Goal: Task Accomplishment & Management: Manage account settings

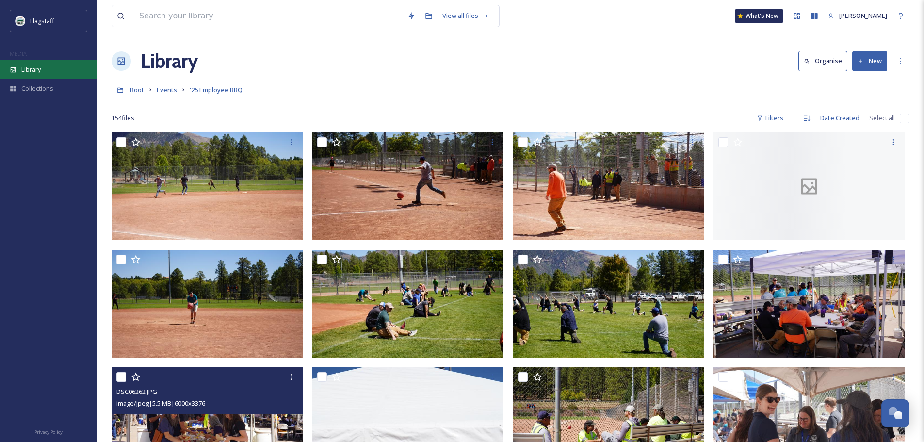
scroll to position [340, 0]
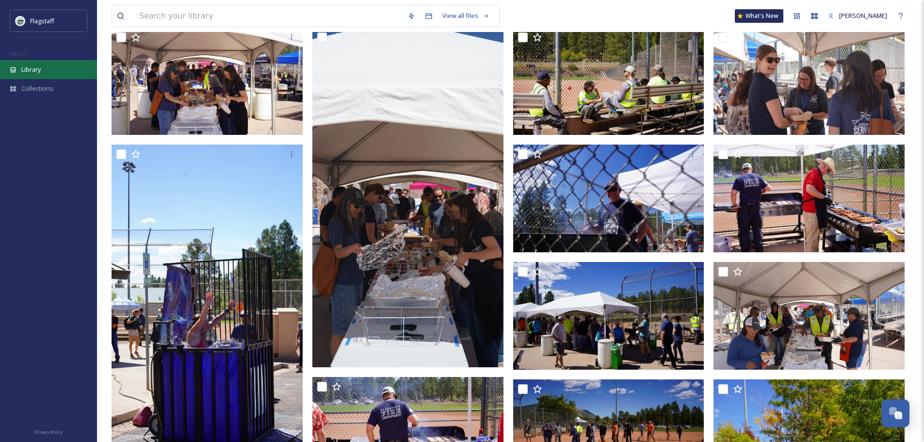
click at [57, 71] on div "Library" at bounding box center [48, 69] width 97 height 19
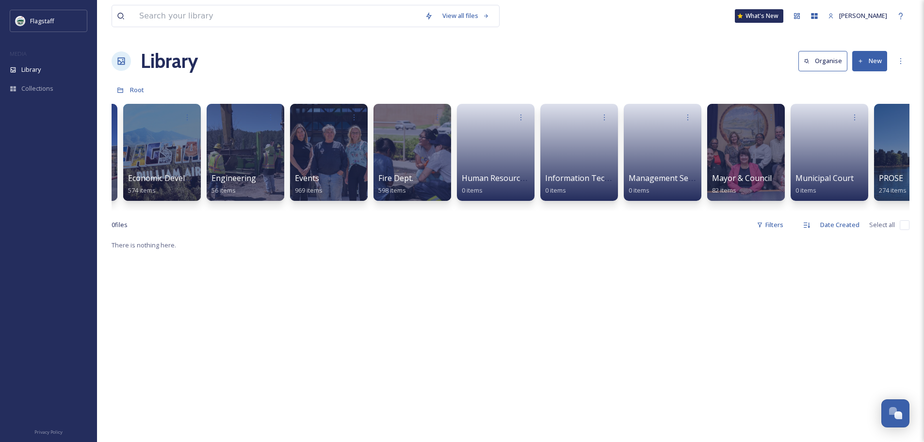
scroll to position [0, 85]
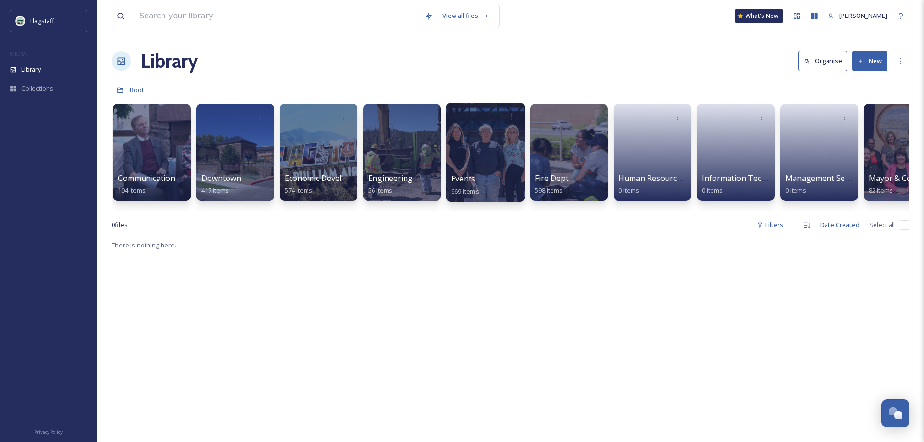
click at [483, 164] on div at bounding box center [485, 152] width 79 height 99
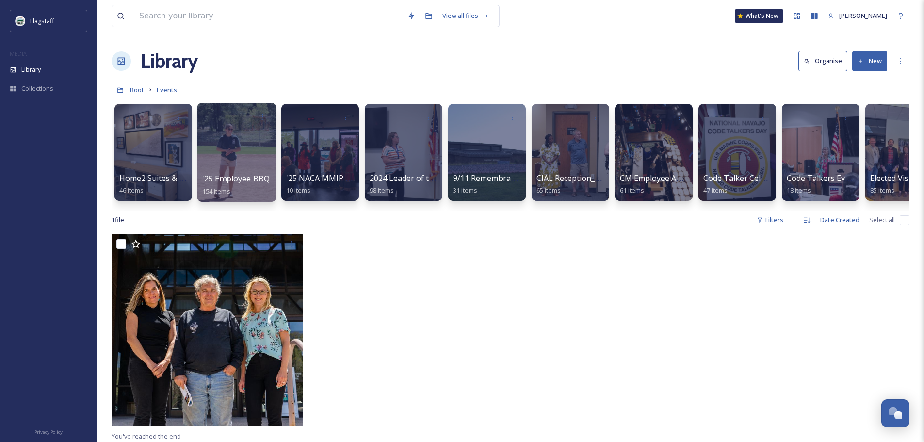
click at [240, 162] on div at bounding box center [236, 152] width 79 height 99
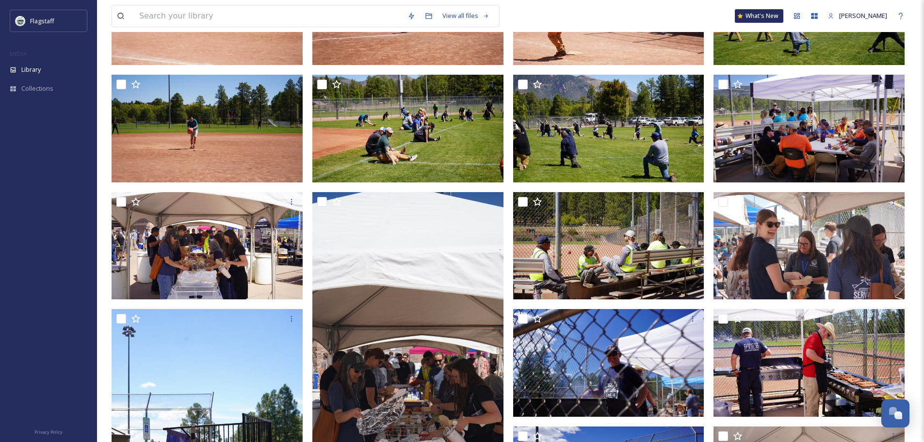
scroll to position [340, 0]
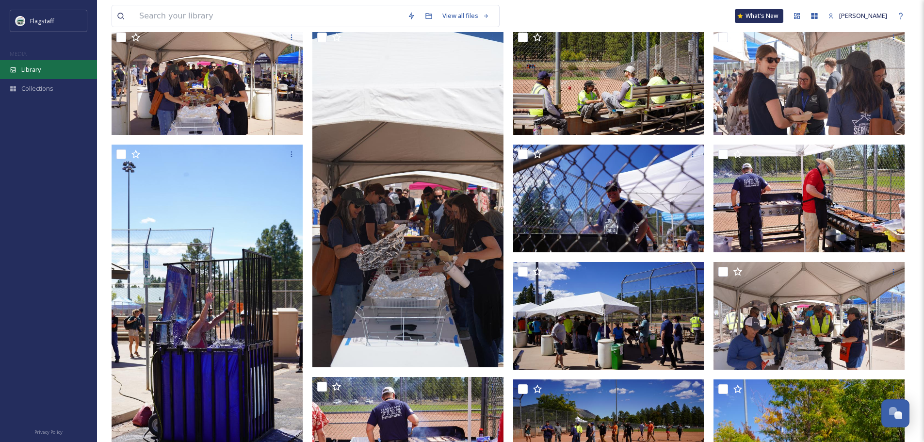
click at [41, 75] on div "Library" at bounding box center [48, 69] width 97 height 19
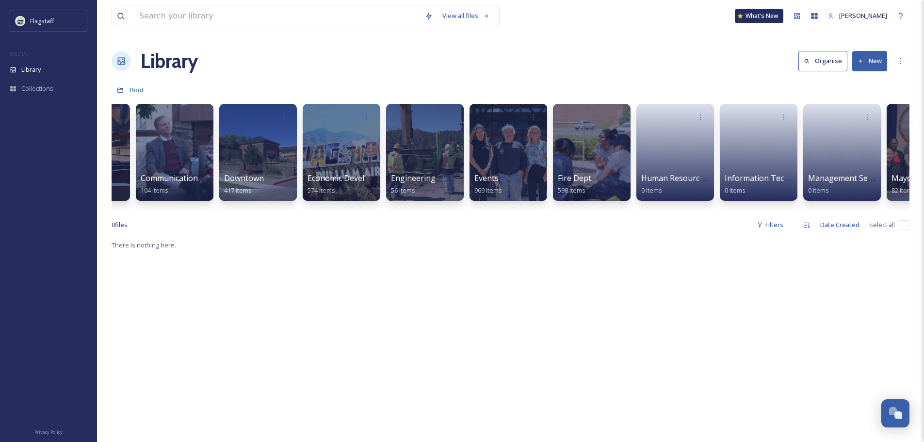
scroll to position [0, 81]
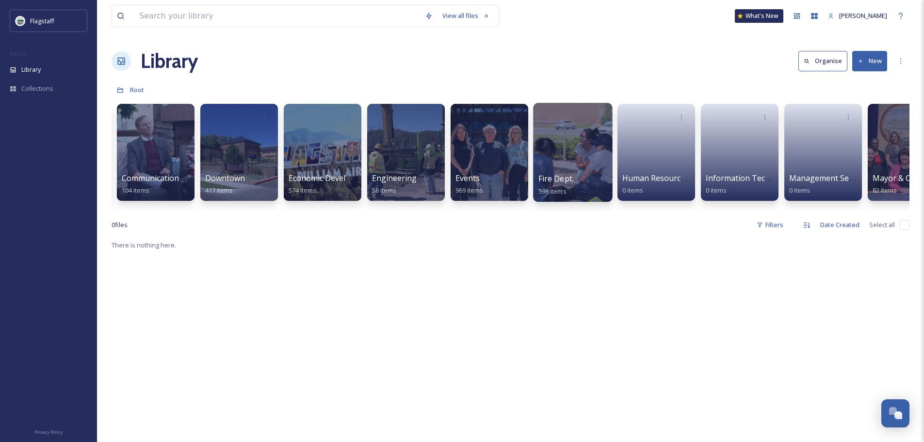
click at [556, 166] on div at bounding box center [572, 152] width 79 height 99
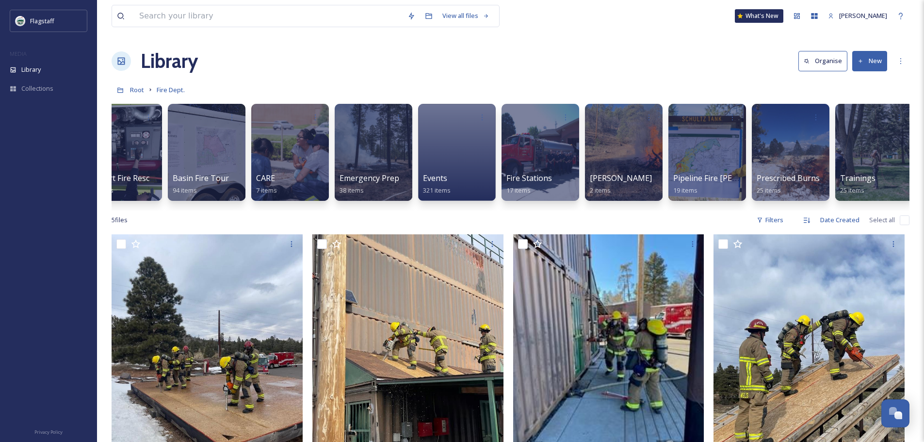
scroll to position [0, 36]
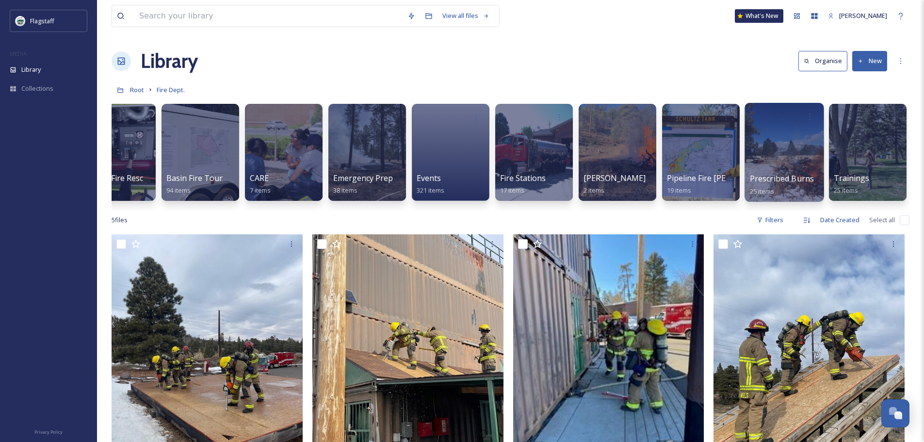
click at [799, 184] on span "Prescribed Burns" at bounding box center [782, 178] width 65 height 11
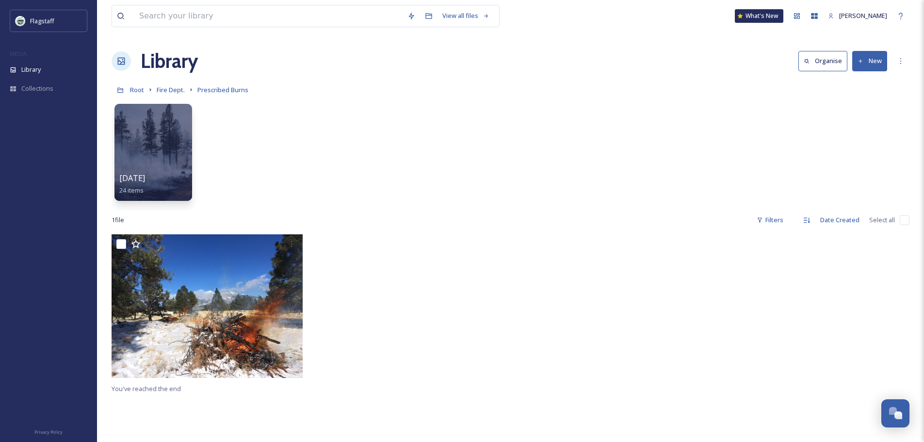
click at [868, 72] on div "Library Organise New" at bounding box center [511, 61] width 798 height 29
click at [866, 68] on button "New" at bounding box center [869, 61] width 35 height 20
click at [861, 119] on span "Folder" at bounding box center [858, 121] width 18 height 9
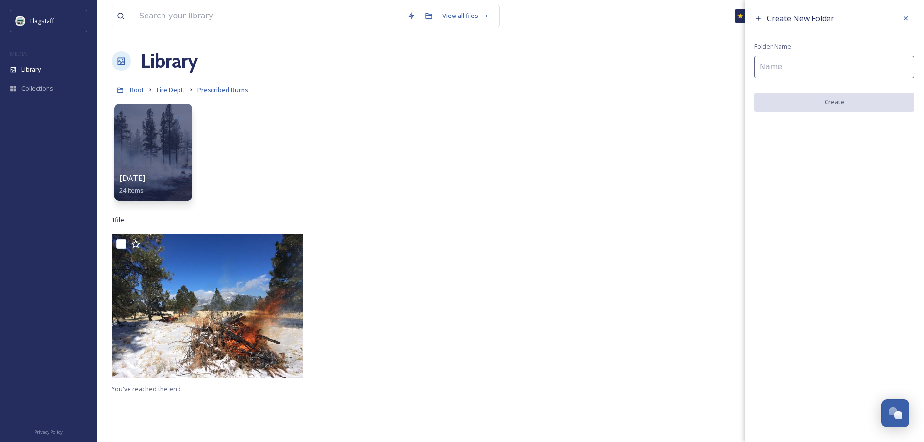
click at [781, 67] on input at bounding box center [834, 67] width 160 height 22
type input "9.18.25"
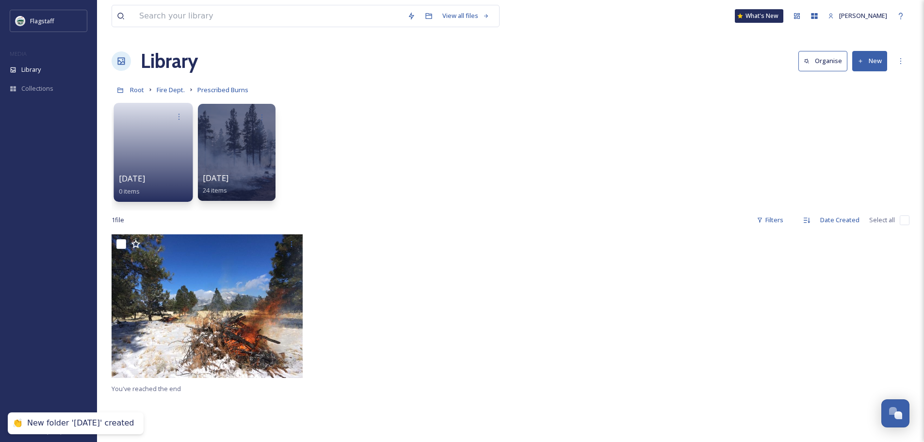
click at [135, 149] on link at bounding box center [153, 149] width 69 height 47
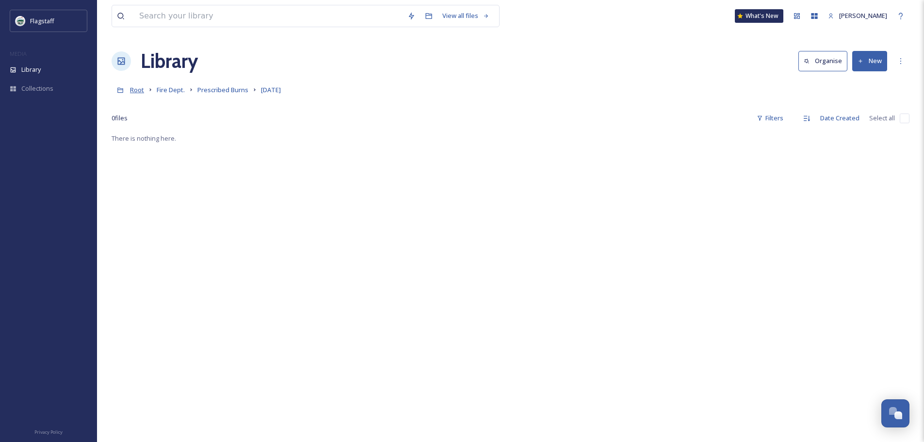
click at [132, 93] on span "Root" at bounding box center [137, 89] width 14 height 9
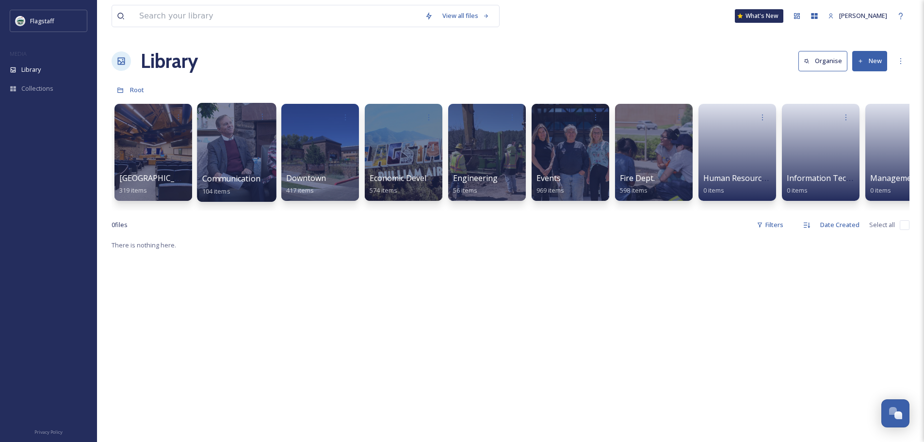
click at [232, 162] on div at bounding box center [236, 152] width 79 height 99
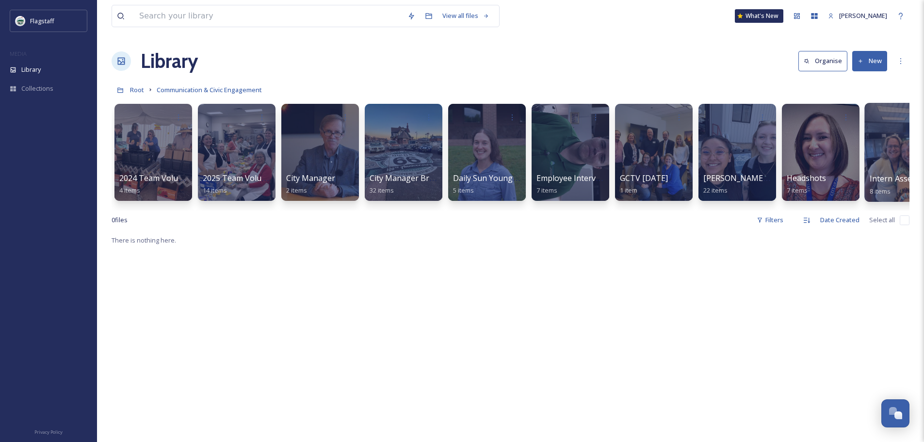
click at [876, 167] on div at bounding box center [903, 152] width 79 height 99
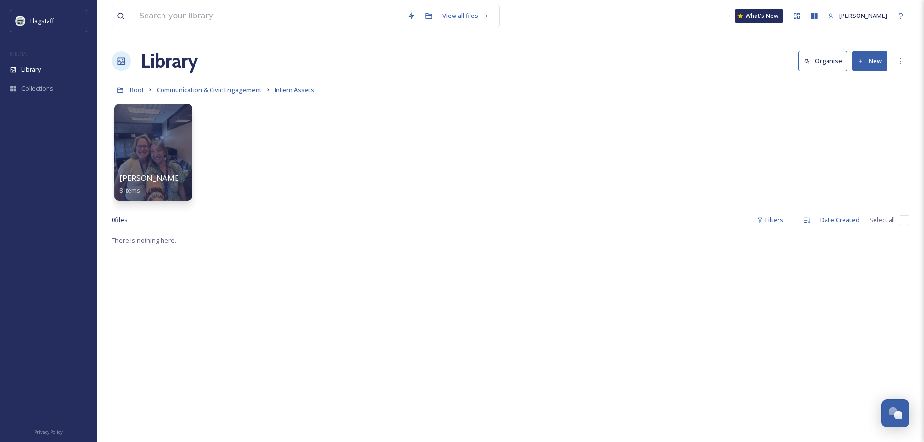
drag, startPoint x: 297, startPoint y: 139, endPoint x: 889, endPoint y: 68, distance: 595.9
click at [889, 68] on div "Library Organise New" at bounding box center [511, 61] width 798 height 29
click at [882, 68] on button "New" at bounding box center [869, 61] width 35 height 20
click at [857, 112] on div "Folder" at bounding box center [859, 121] width 55 height 19
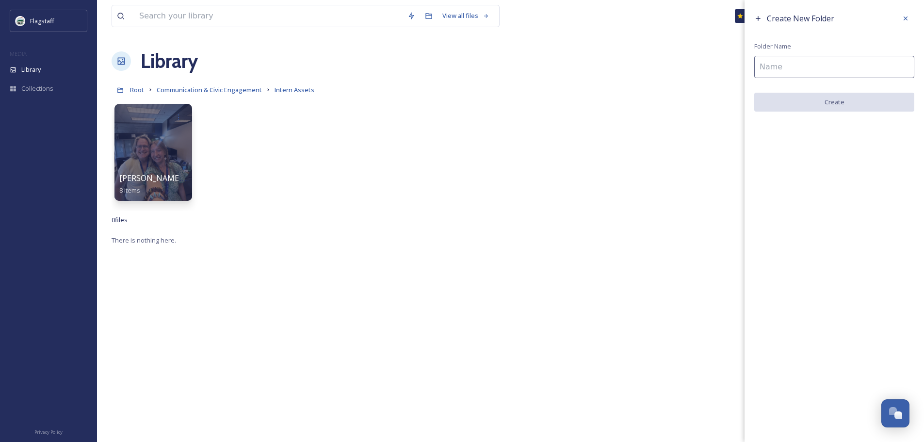
click at [829, 72] on input at bounding box center [834, 67] width 160 height 22
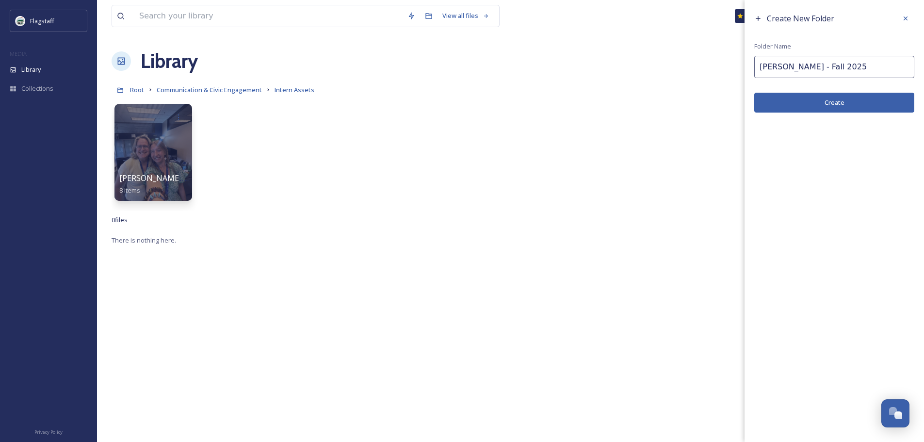
type input "Aleisha Cota - Fall 2025"
click at [845, 94] on button "Create" at bounding box center [834, 103] width 160 height 20
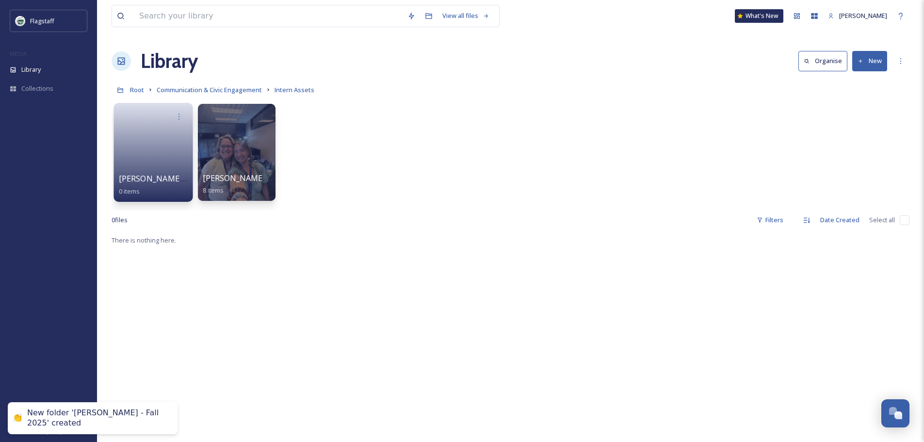
click at [176, 178] on span "Aleisha Cota - Fall 2025" at bounding box center [170, 178] width 102 height 11
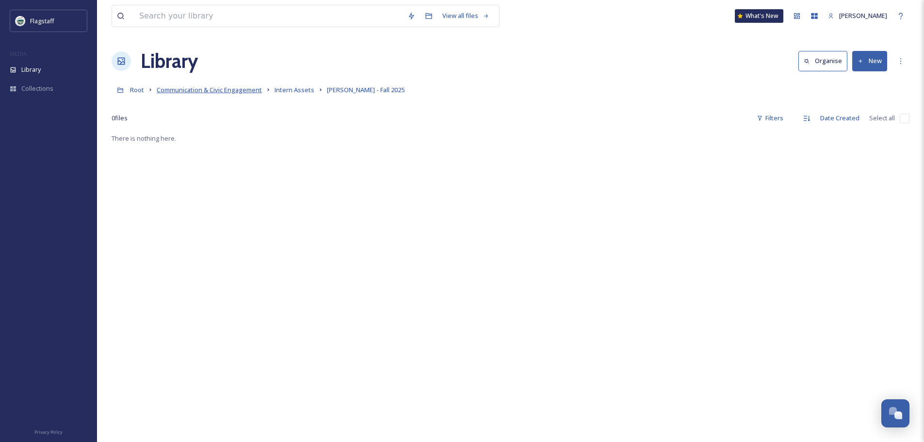
click at [237, 90] on span "Communication & Civic Engagement" at bounding box center [209, 89] width 105 height 9
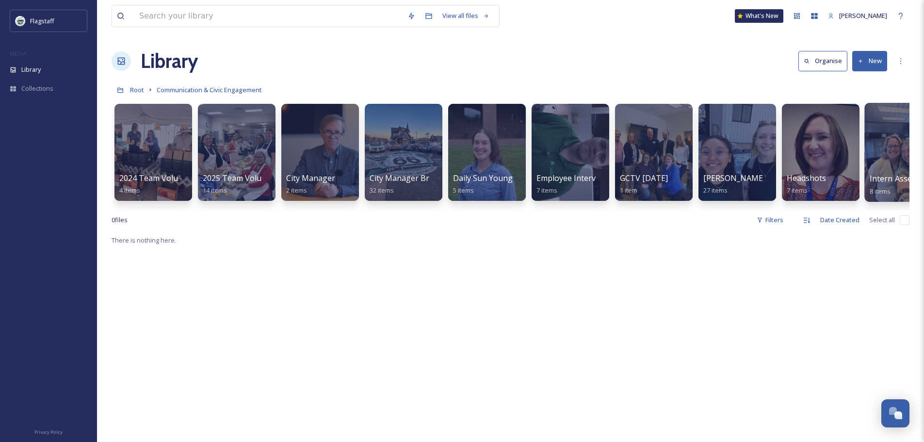
click at [886, 148] on div at bounding box center [903, 152] width 79 height 99
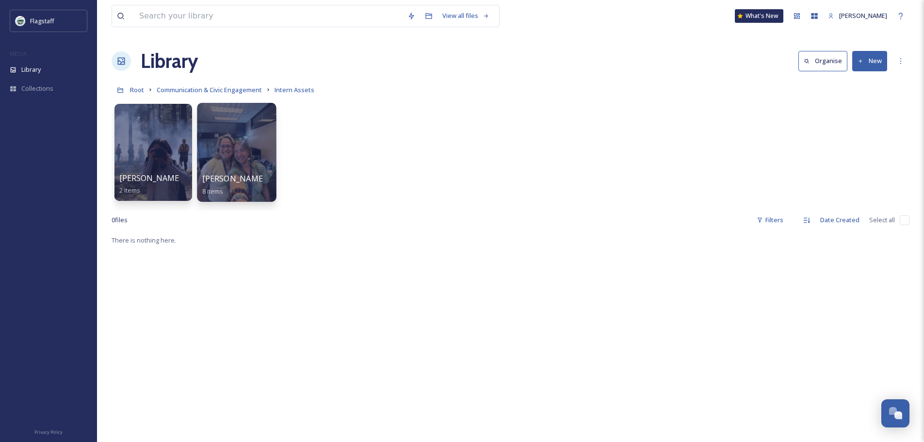
click at [234, 181] on span "[PERSON_NAME] - Summer '25" at bounding box center [259, 178] width 114 height 11
click at [184, 114] on div at bounding box center [179, 117] width 18 height 18
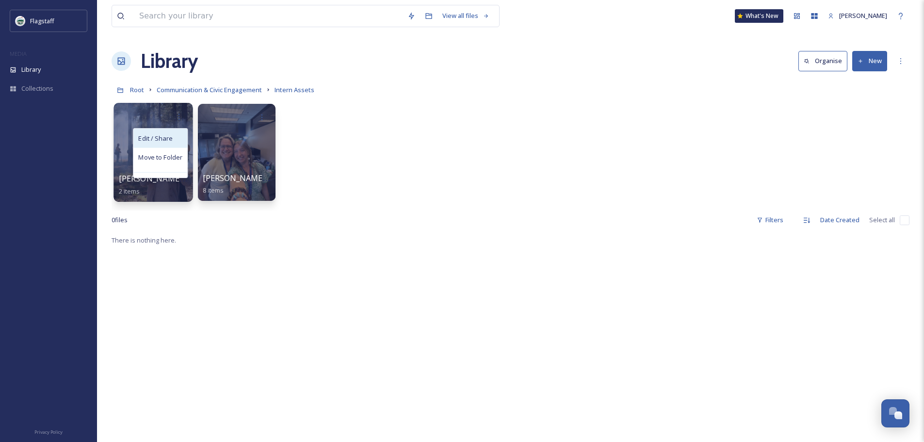
click at [174, 140] on div "Edit / Share" at bounding box center [160, 138] width 54 height 19
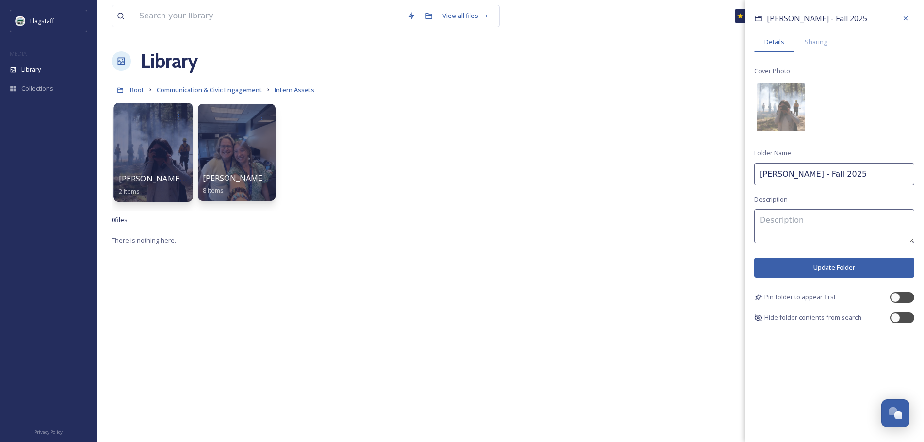
click at [833, 177] on input "[PERSON_NAME] - Fall 2025" at bounding box center [834, 174] width 160 height 22
type input "[PERSON_NAME] - Fall '25"
click at [856, 272] on button "Update Folder" at bounding box center [834, 268] width 160 height 20
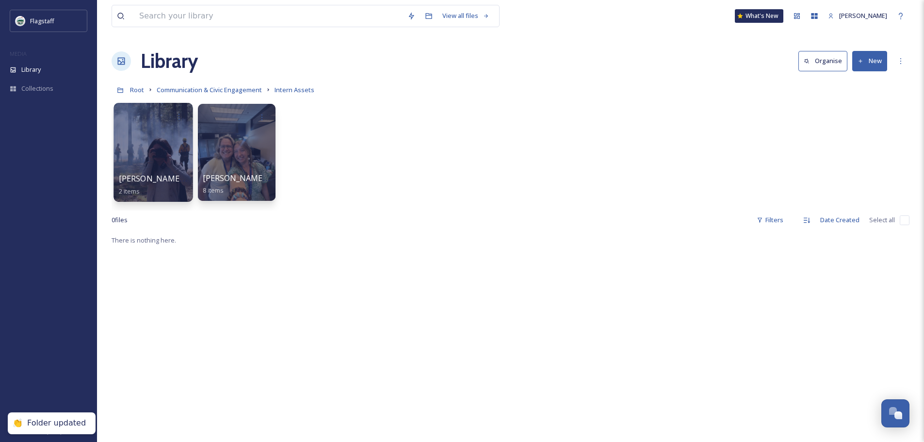
click at [144, 91] on div "Root Communication & Civic Engagement Intern Assets" at bounding box center [511, 90] width 798 height 18
click at [142, 92] on span "Root" at bounding box center [137, 89] width 14 height 9
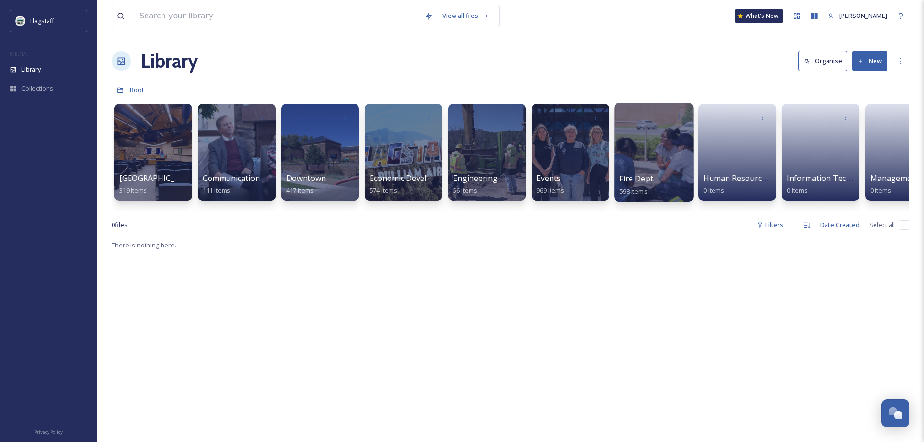
click at [652, 149] on div at bounding box center [653, 152] width 79 height 99
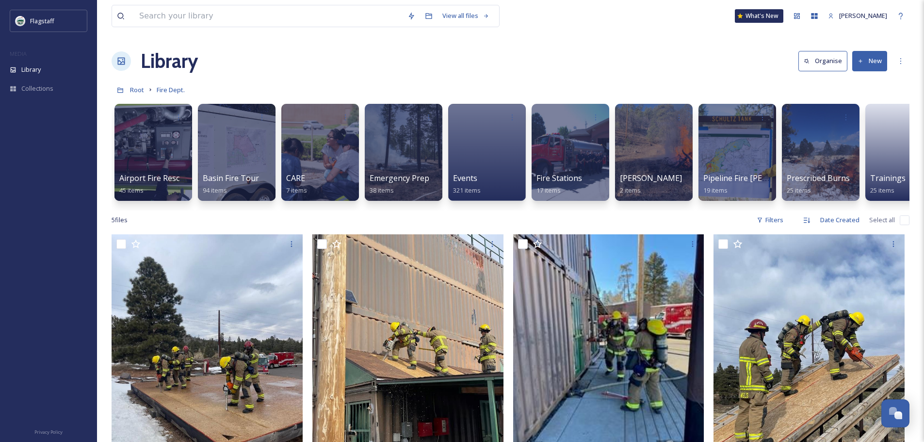
scroll to position [0, 36]
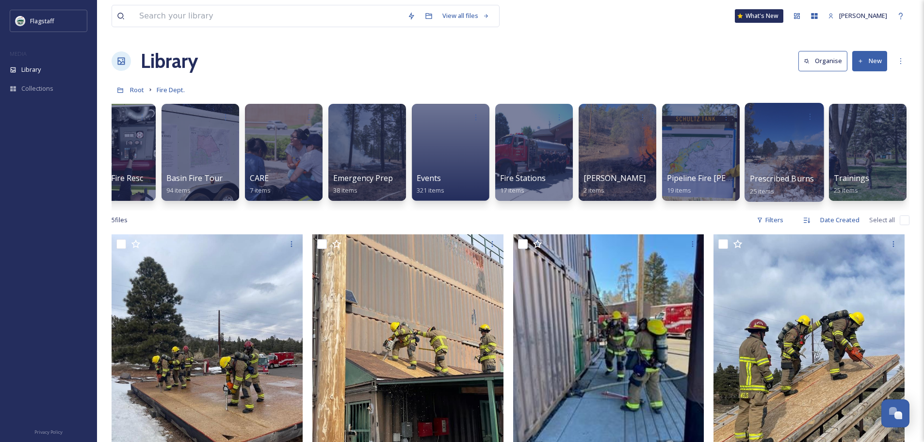
click at [762, 173] on span "Prescribed Burns" at bounding box center [782, 178] width 65 height 11
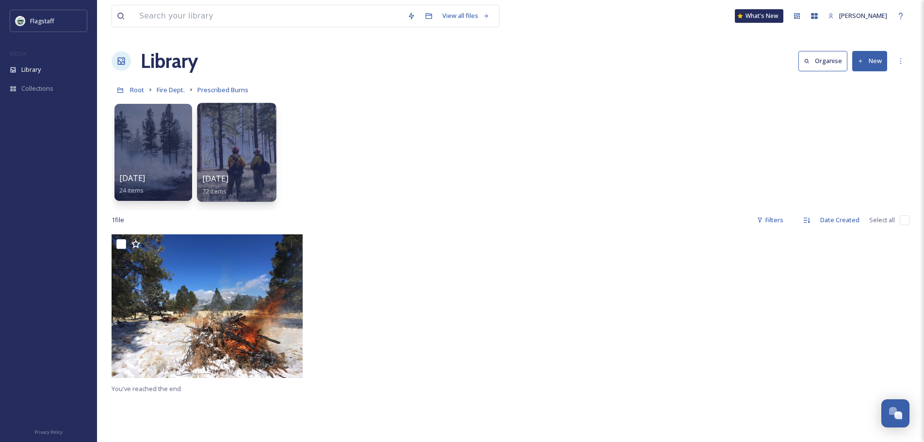
click at [259, 166] on div at bounding box center [236, 152] width 79 height 99
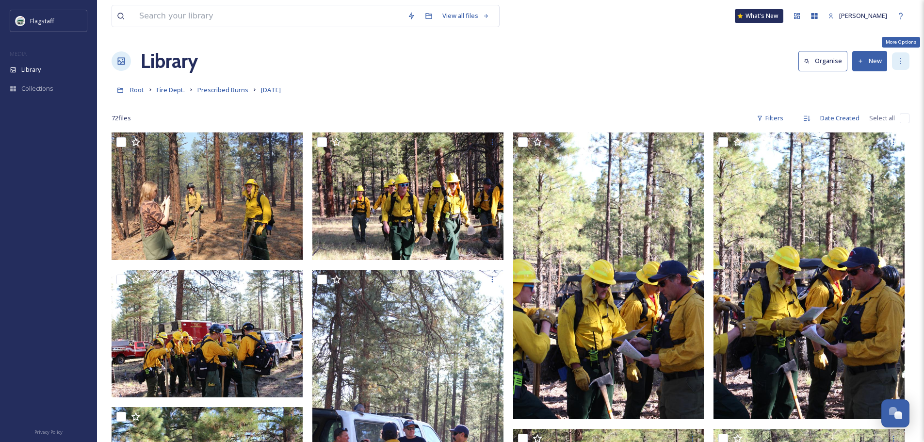
click at [900, 65] on div "More Options" at bounding box center [900, 60] width 17 height 17
click at [647, 92] on div "Root Fire Dept. Prescribed Burns 9.18.25" at bounding box center [511, 90] width 798 height 18
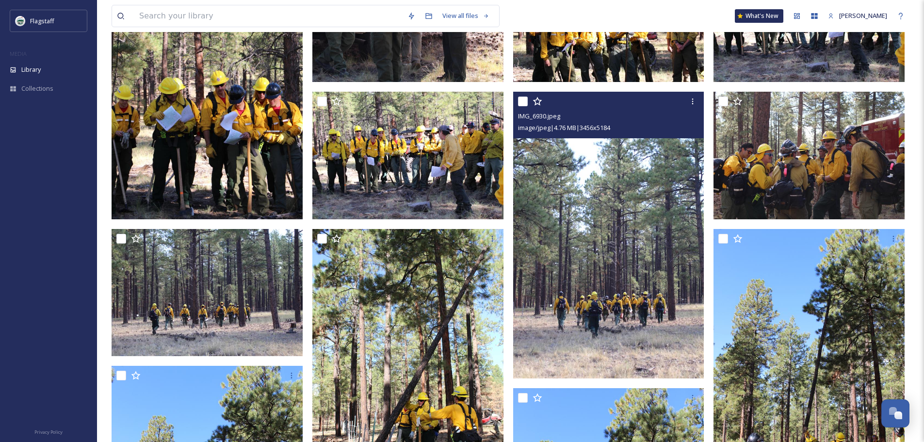
scroll to position [679, 0]
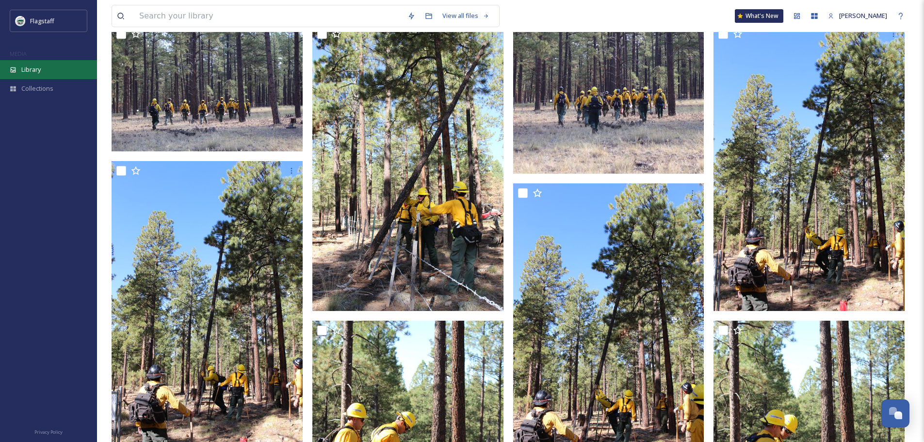
click at [60, 70] on div "Library" at bounding box center [48, 69] width 97 height 19
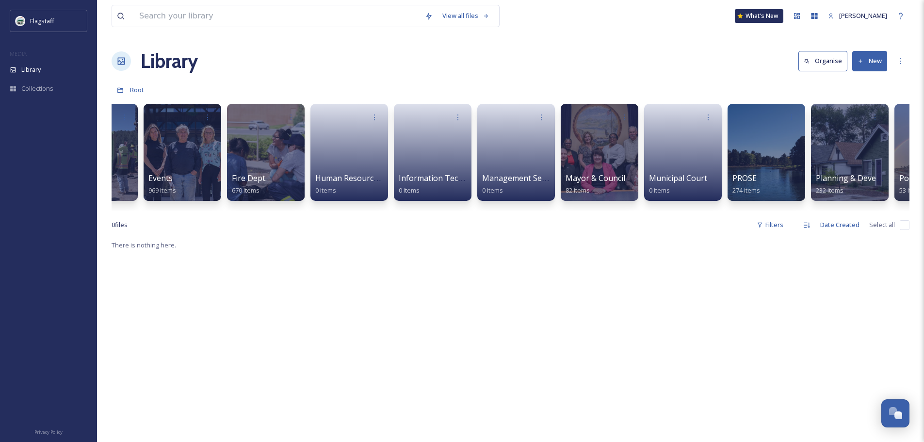
scroll to position [0, 384]
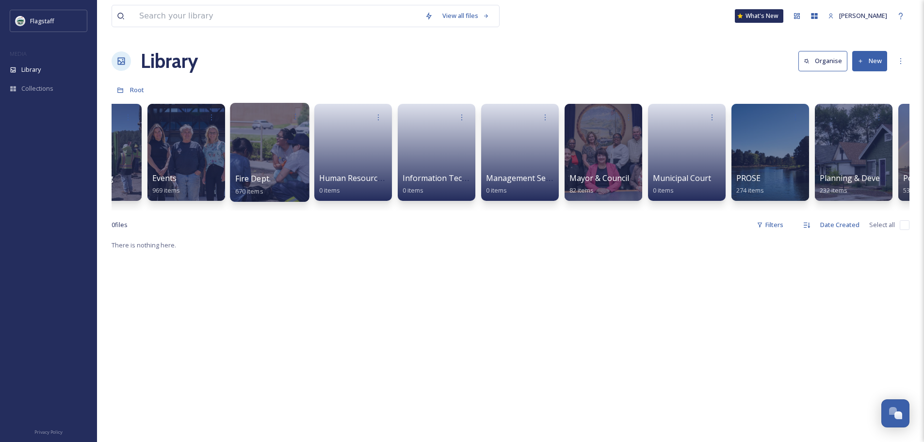
click at [244, 162] on div at bounding box center [269, 152] width 79 height 99
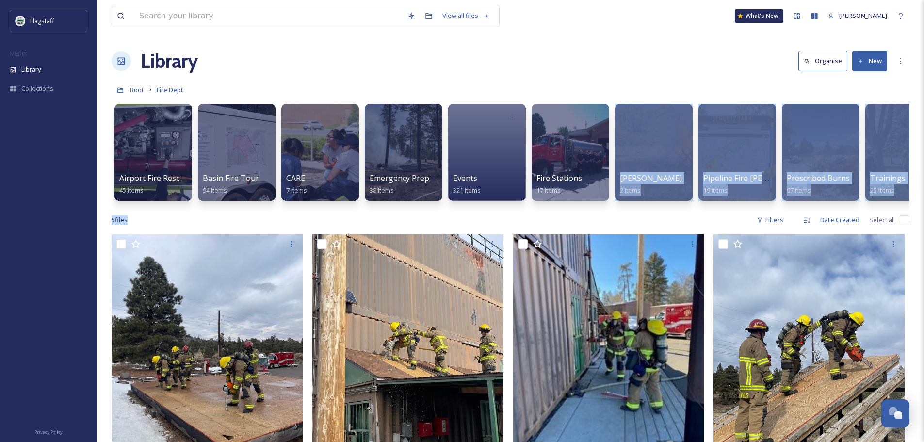
drag, startPoint x: 555, startPoint y: 219, endPoint x: 603, endPoint y: 217, distance: 48.0
click at [603, 217] on div "View all files What's New Grace Benally Library Organise New Root Fire Dept. Yo…" at bounding box center [510, 338] width 827 height 676
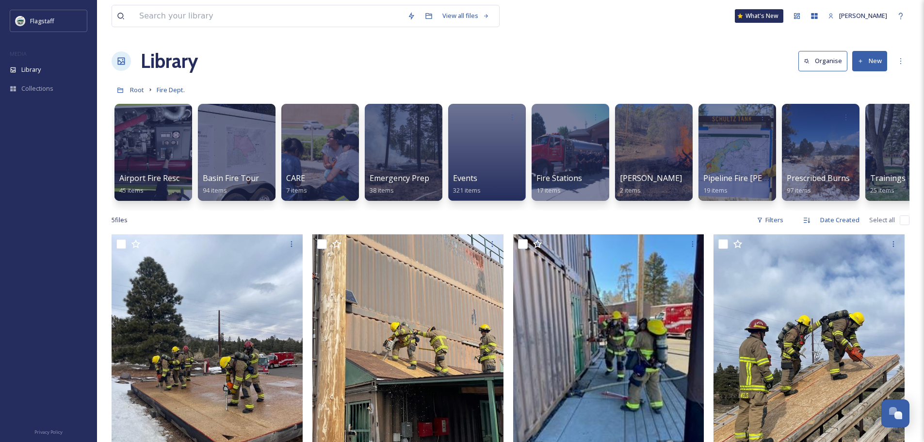
click at [689, 46] on div "View all files What's New Grace Benally Library Organise New Root Fire Dept. Yo…" at bounding box center [510, 338] width 827 height 676
click at [810, 144] on div at bounding box center [820, 152] width 79 height 99
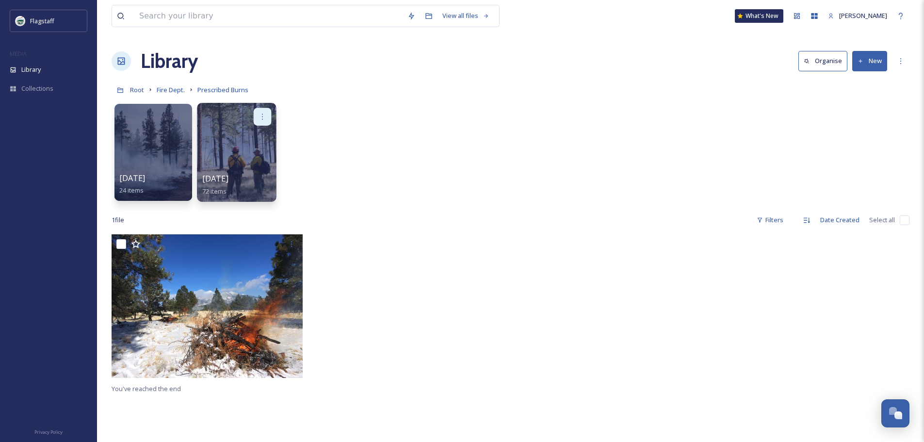
click at [265, 124] on div at bounding box center [263, 117] width 18 height 18
click at [261, 131] on div "Edit / Share" at bounding box center [244, 138] width 54 height 19
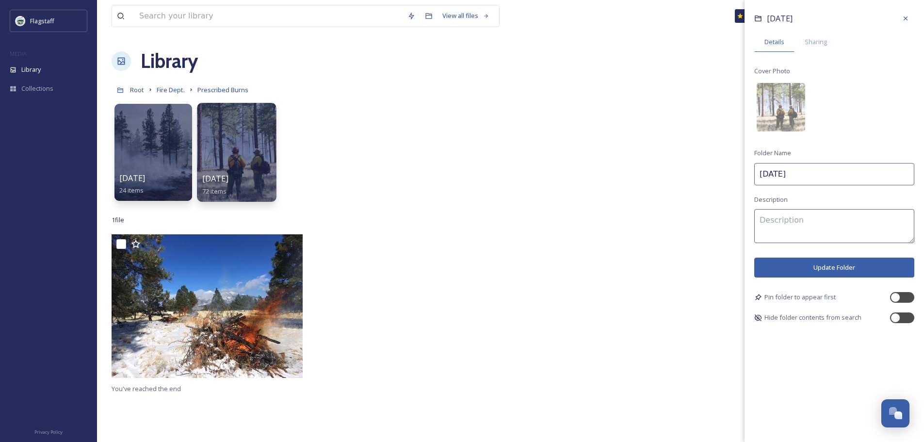
click at [757, 175] on input "9.18.25" at bounding box center [834, 174] width 160 height 22
type input "[DATE]"
click at [807, 267] on button "Update Folder" at bounding box center [834, 268] width 160 height 20
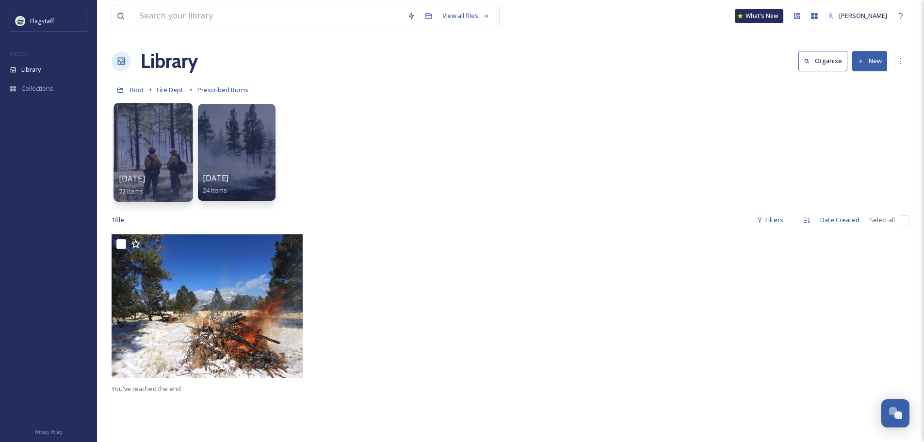
click at [163, 148] on div at bounding box center [152, 152] width 79 height 99
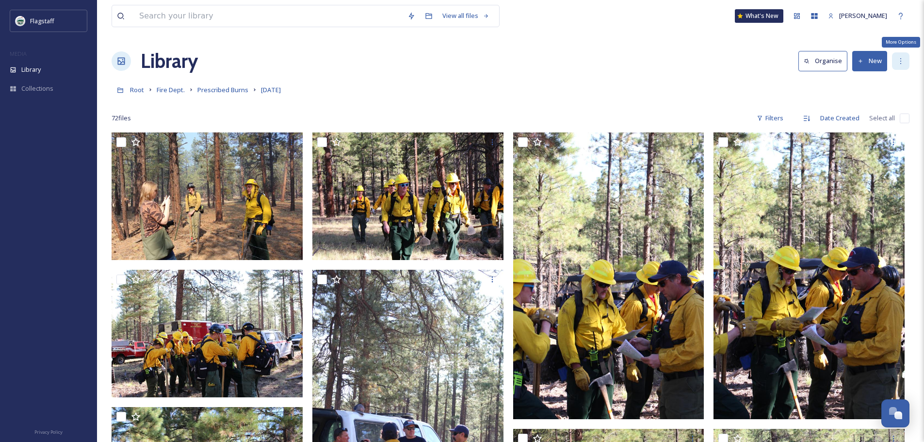
click at [904, 54] on div "More Options" at bounding box center [900, 60] width 17 height 17
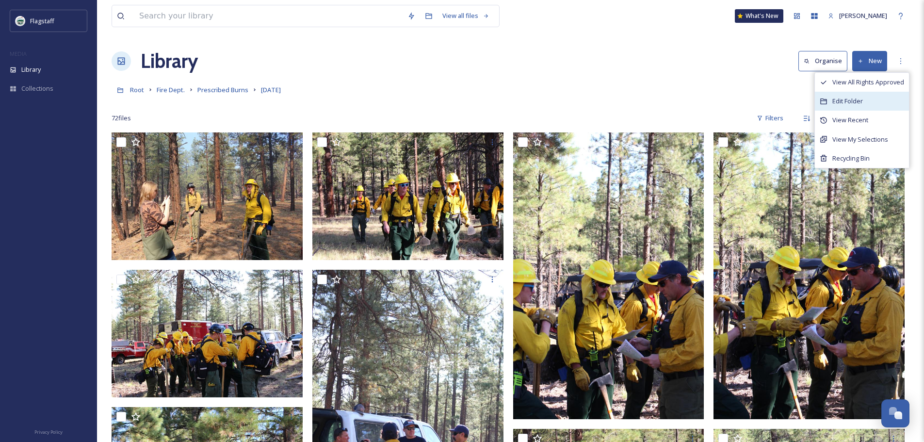
click at [866, 99] on div "Edit Folder" at bounding box center [862, 101] width 94 height 19
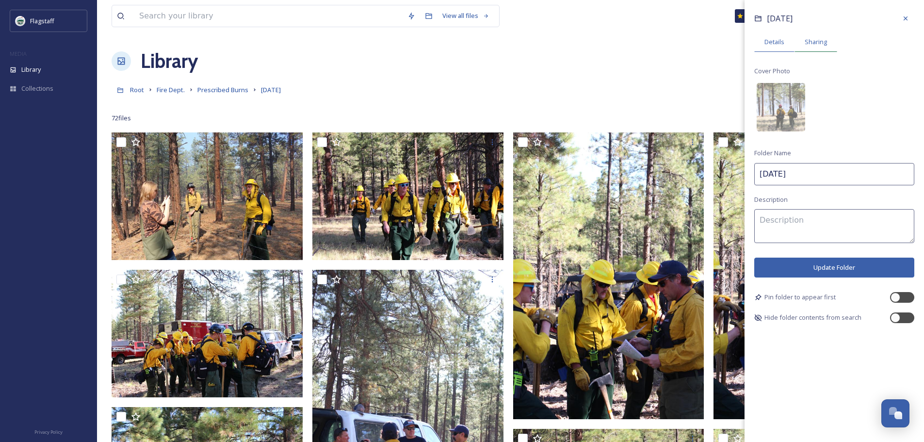
drag, startPoint x: 816, startPoint y: 30, endPoint x: 818, endPoint y: 36, distance: 6.5
click at [816, 30] on div "09.18.25 Details Sharing Cover Photo Folder Name 09.18.25 Description Update Fo…" at bounding box center [833, 166] width 179 height 333
click at [819, 40] on span "Sharing" at bounding box center [816, 41] width 22 height 9
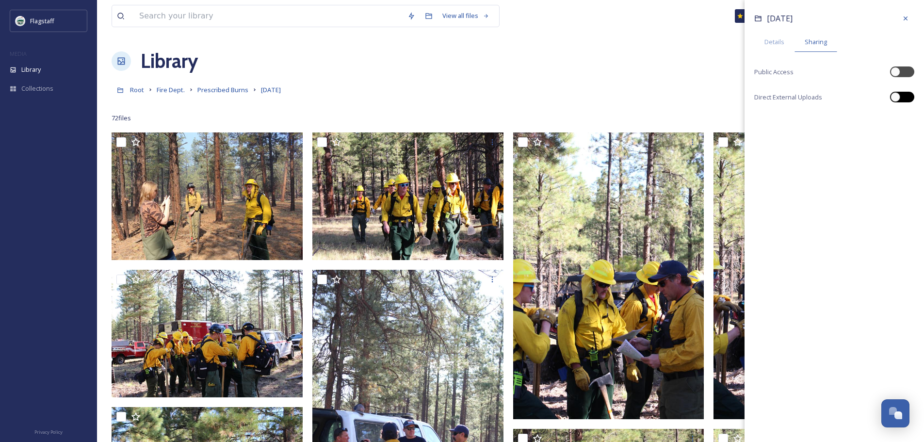
click at [907, 96] on div at bounding box center [907, 97] width 5 height 5
click at [907, 96] on div at bounding box center [909, 97] width 10 height 10
checkbox input "false"
click at [897, 70] on div at bounding box center [895, 72] width 10 height 10
checkbox input "true"
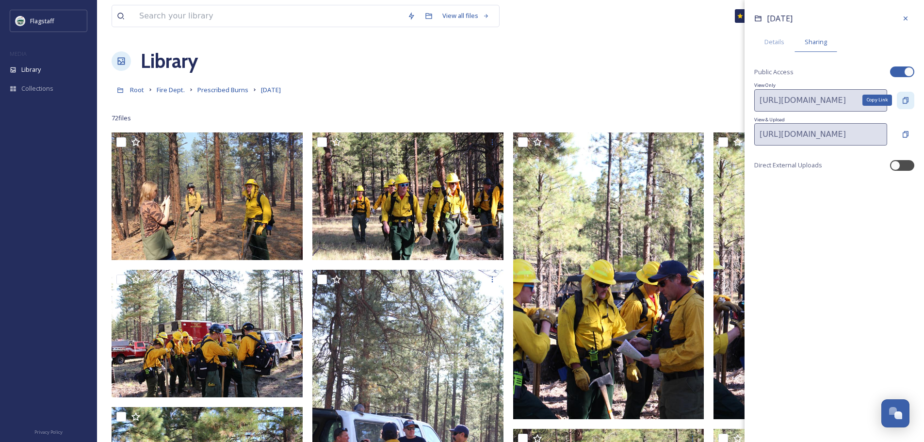
click at [908, 102] on icon at bounding box center [906, 101] width 8 height 8
click at [908, 18] on icon at bounding box center [906, 19] width 8 height 8
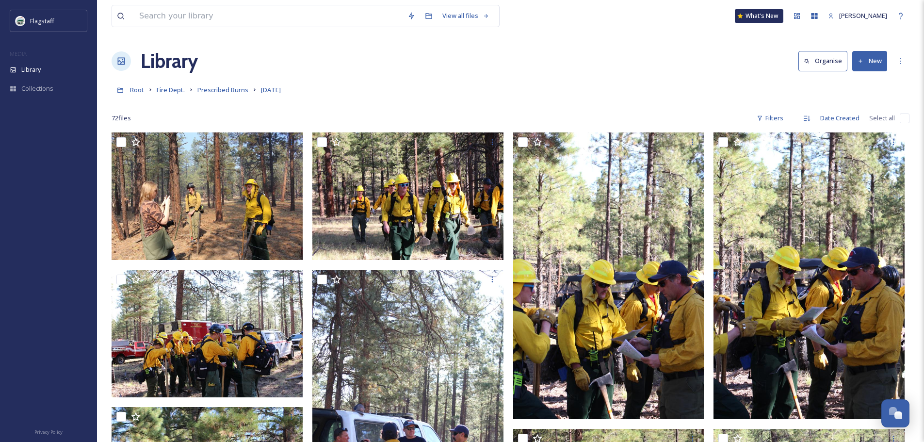
click at [134, 95] on link "Root" at bounding box center [137, 90] width 14 height 12
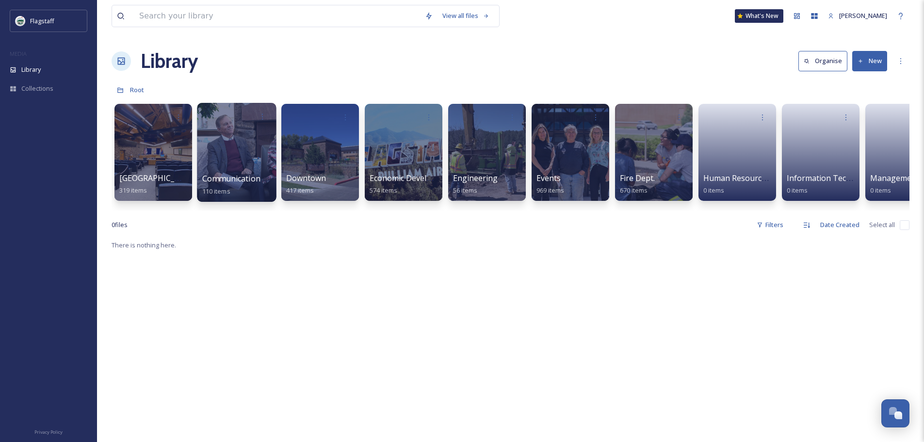
click at [240, 170] on div at bounding box center [236, 152] width 79 height 99
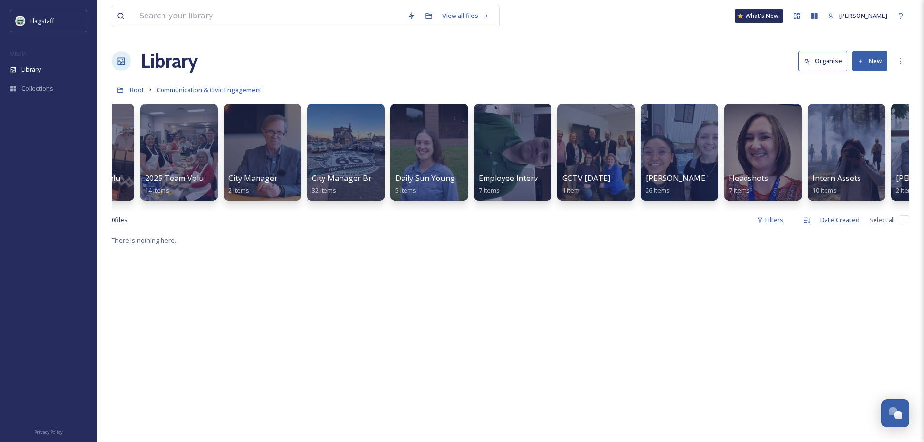
scroll to position [0, 120]
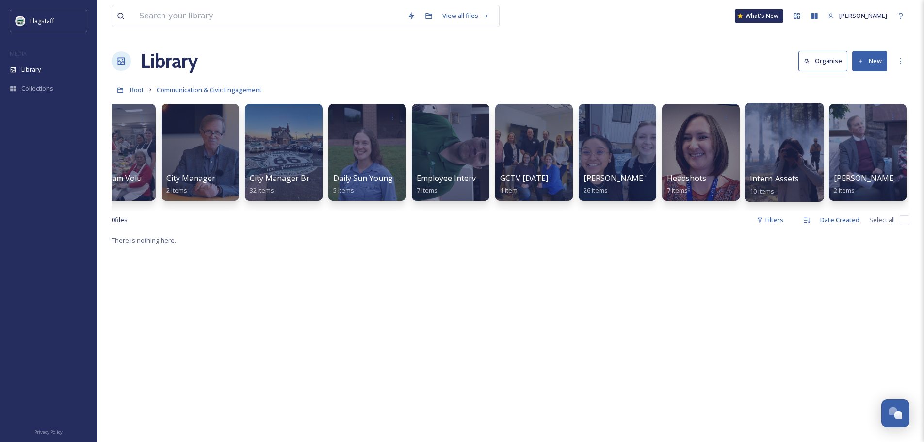
click at [780, 162] on div at bounding box center [783, 152] width 79 height 99
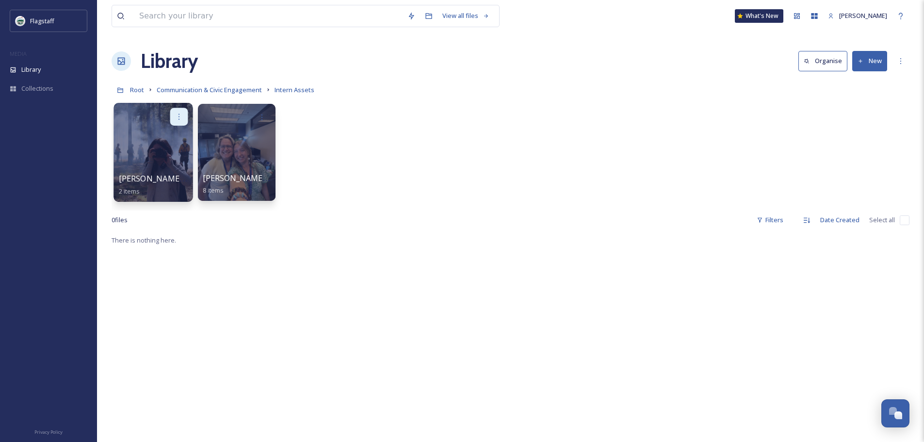
click at [184, 116] on div at bounding box center [179, 117] width 18 height 18
click at [172, 136] on span "Edit / Share" at bounding box center [155, 138] width 34 height 10
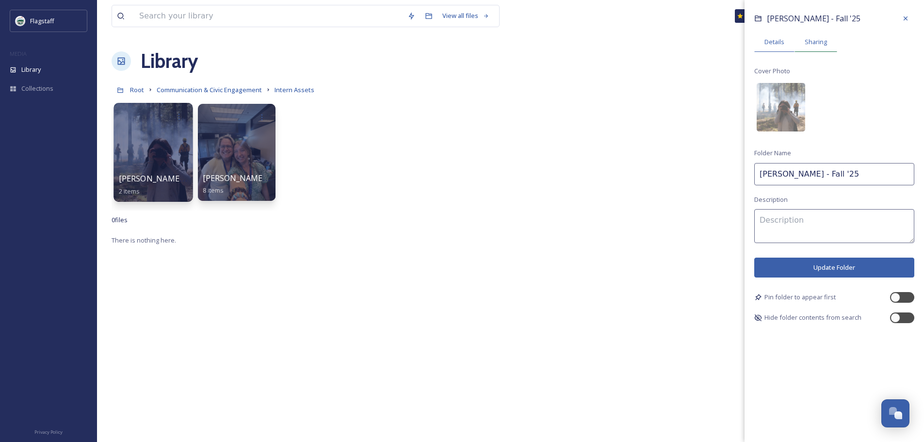
click at [807, 43] on span "Sharing" at bounding box center [816, 41] width 22 height 9
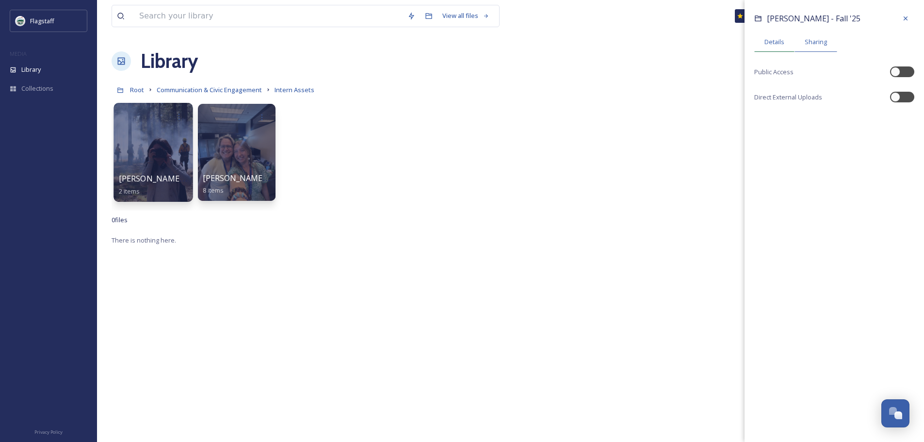
click at [776, 37] on span "Details" at bounding box center [774, 41] width 20 height 9
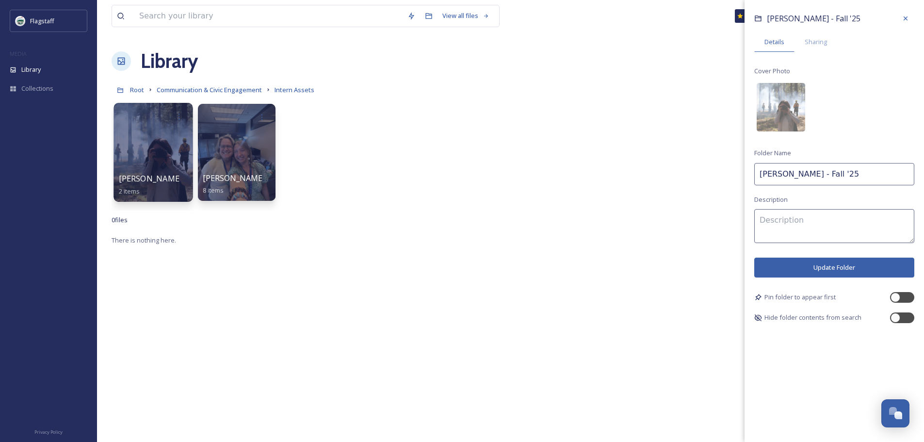
click at [126, 158] on div at bounding box center [152, 152] width 79 height 99
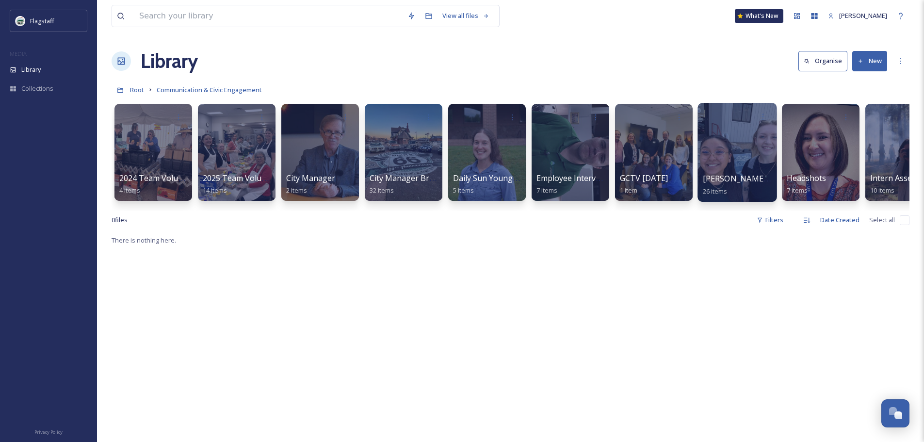
click at [758, 191] on div "[PERSON_NAME] and [PERSON_NAME] Outtakes 26 items" at bounding box center [737, 185] width 69 height 24
click at [741, 165] on div at bounding box center [736, 152] width 79 height 99
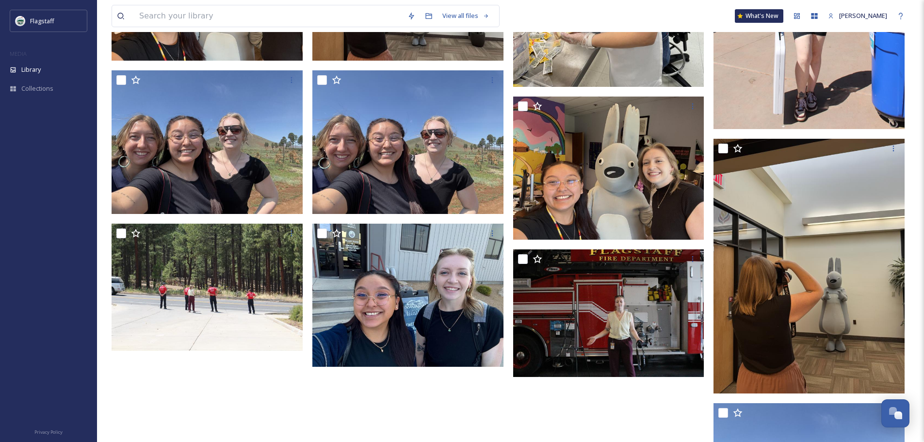
scroll to position [825, 0]
